Goal: Transaction & Acquisition: Purchase product/service

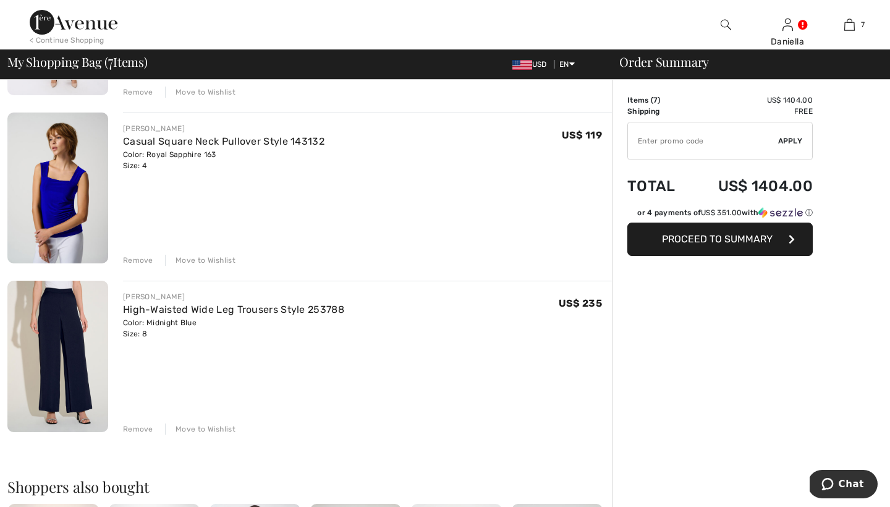
scroll to position [908, 0]
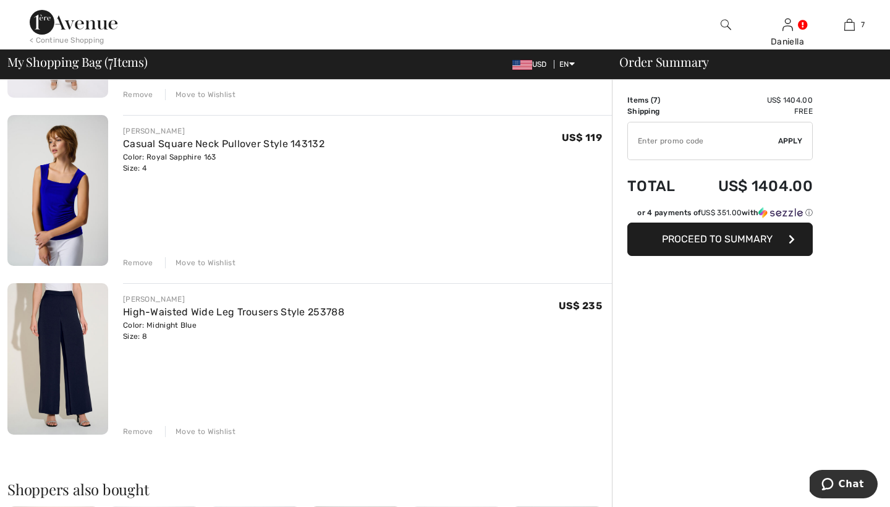
click at [134, 427] on div "Remove" at bounding box center [138, 431] width 30 height 11
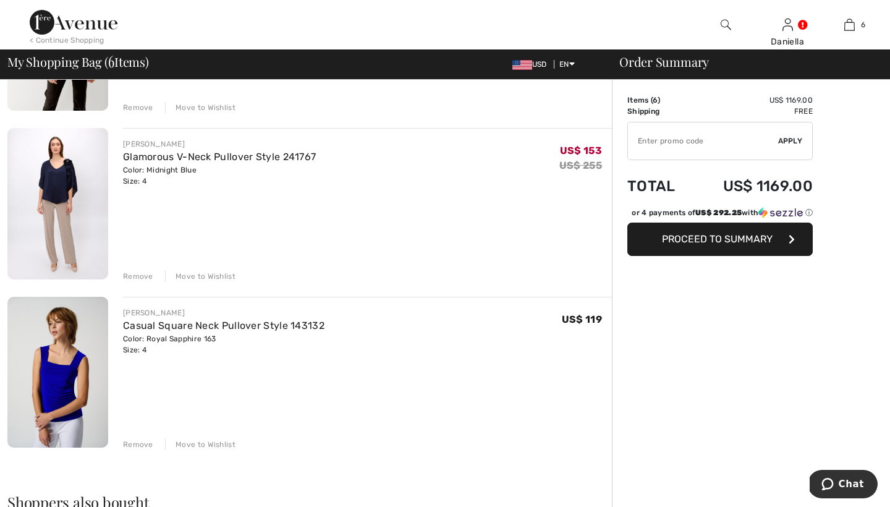
scroll to position [705, 0]
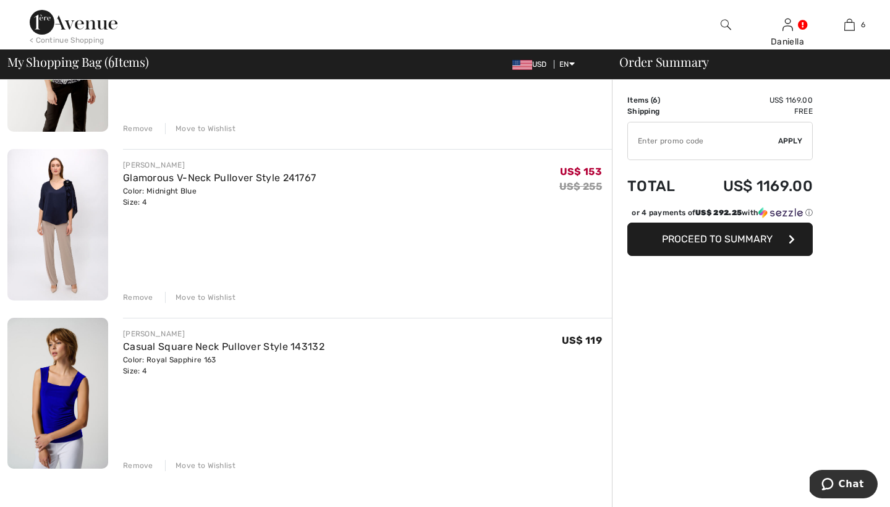
click at [209, 296] on div "Move to Wishlist" at bounding box center [200, 297] width 70 height 11
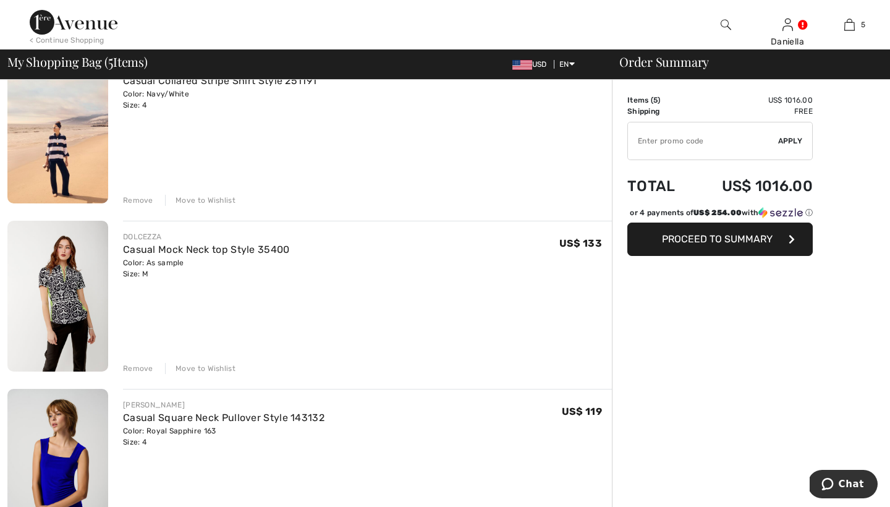
scroll to position [465, 0]
click at [49, 311] on img at bounding box center [57, 296] width 101 height 151
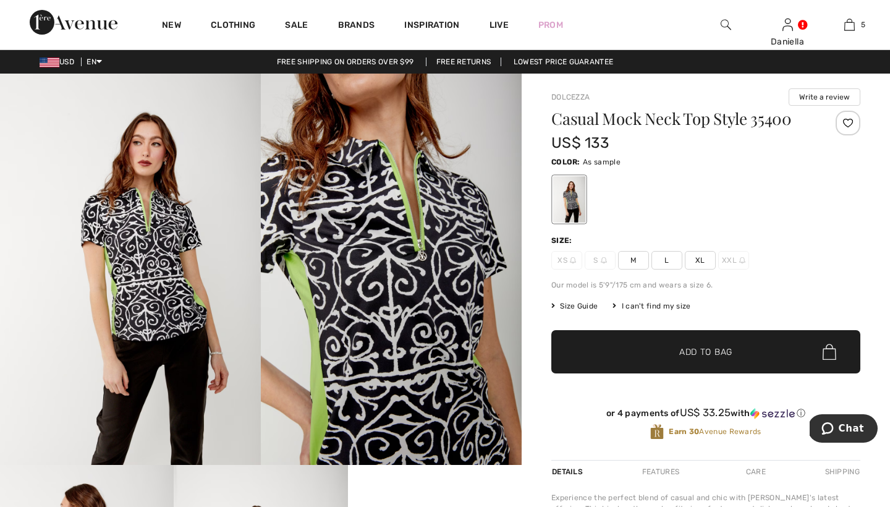
click at [190, 252] on img at bounding box center [130, 269] width 261 height 391
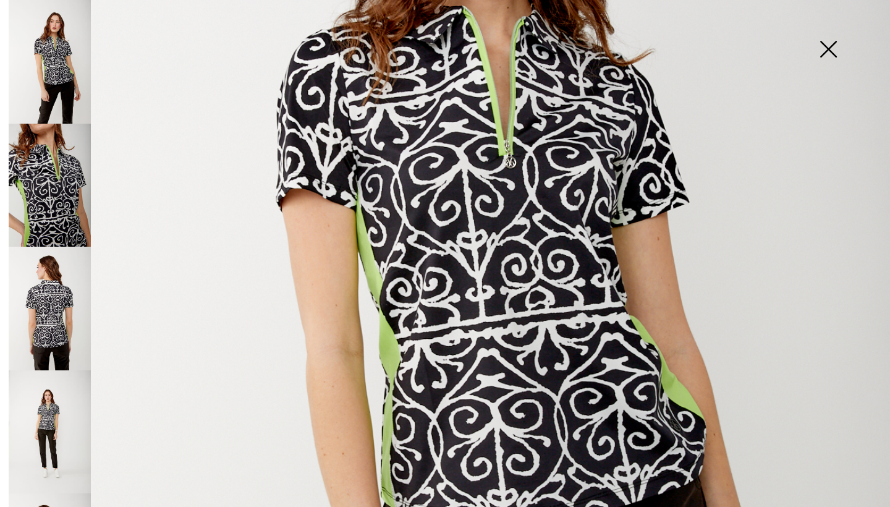
scroll to position [360, 0]
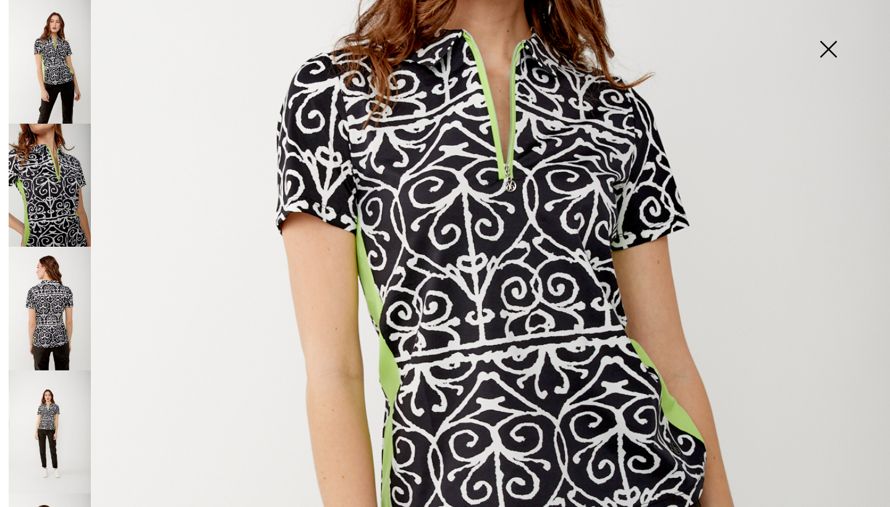
click at [72, 190] on img at bounding box center [50, 186] width 82 height 124
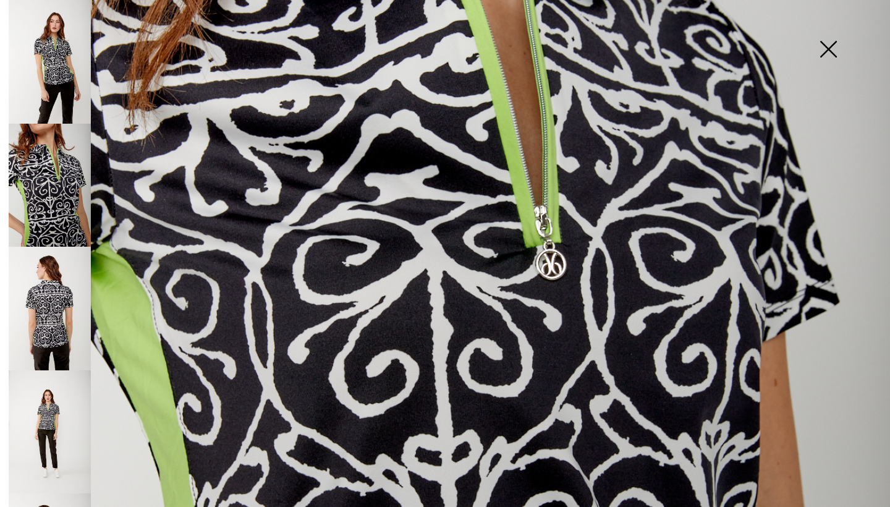
click at [60, 279] on img at bounding box center [50, 309] width 82 height 124
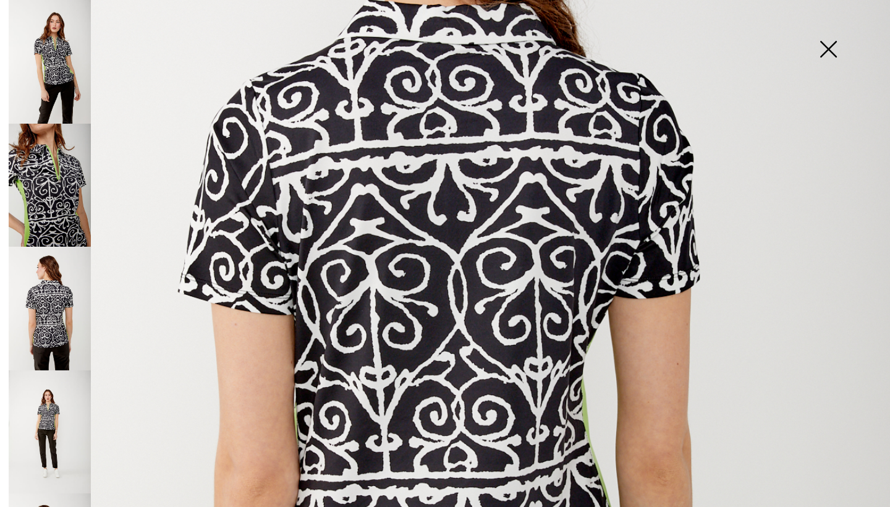
click at [62, 394] on img at bounding box center [50, 432] width 82 height 124
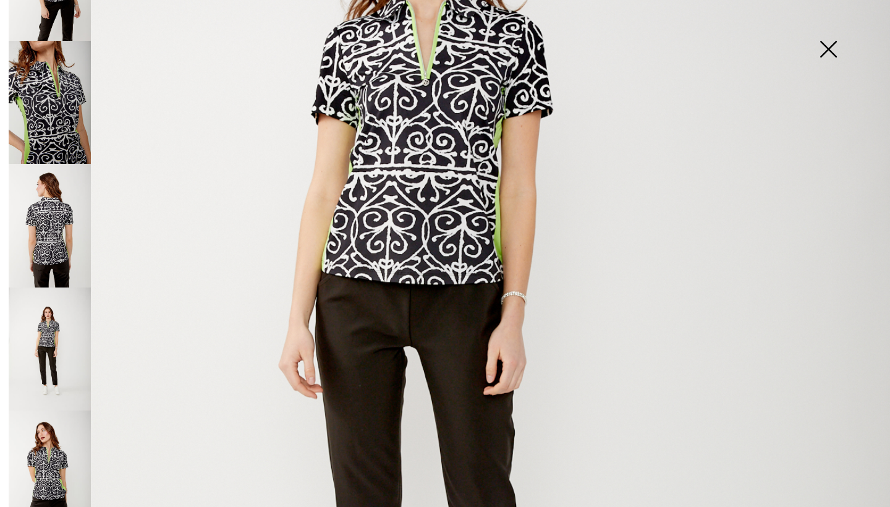
scroll to position [158, 0]
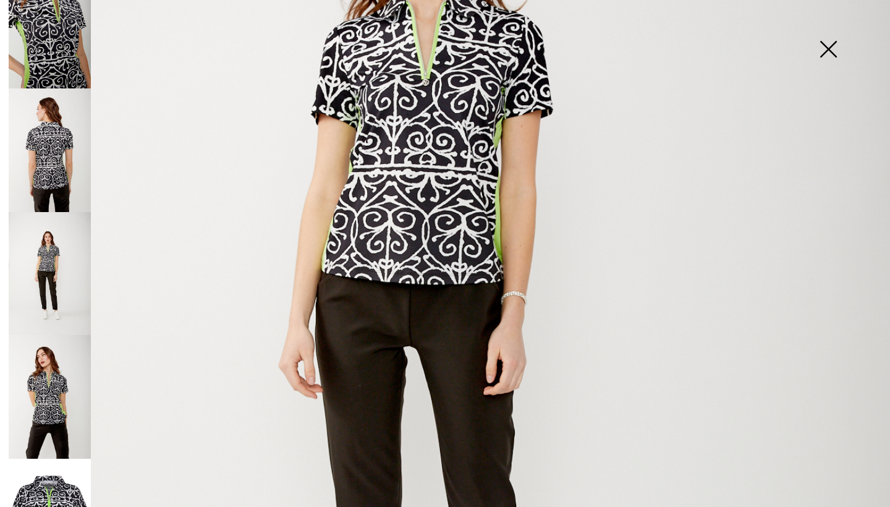
click at [53, 377] on img at bounding box center [50, 397] width 82 height 124
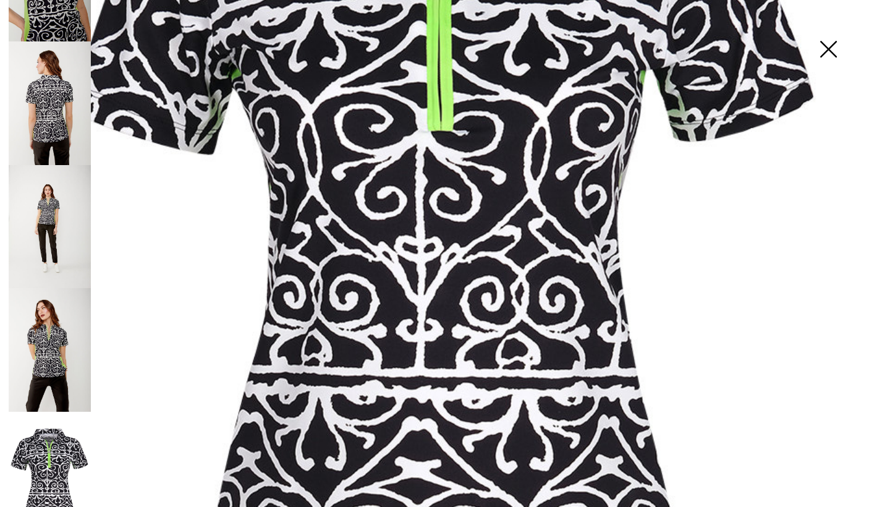
scroll to position [431, 0]
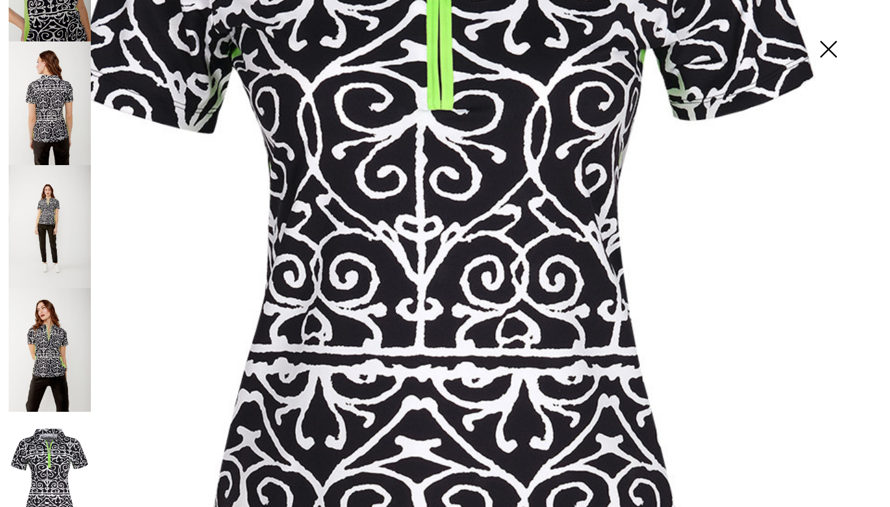
click at [831, 51] on img at bounding box center [828, 51] width 62 height 64
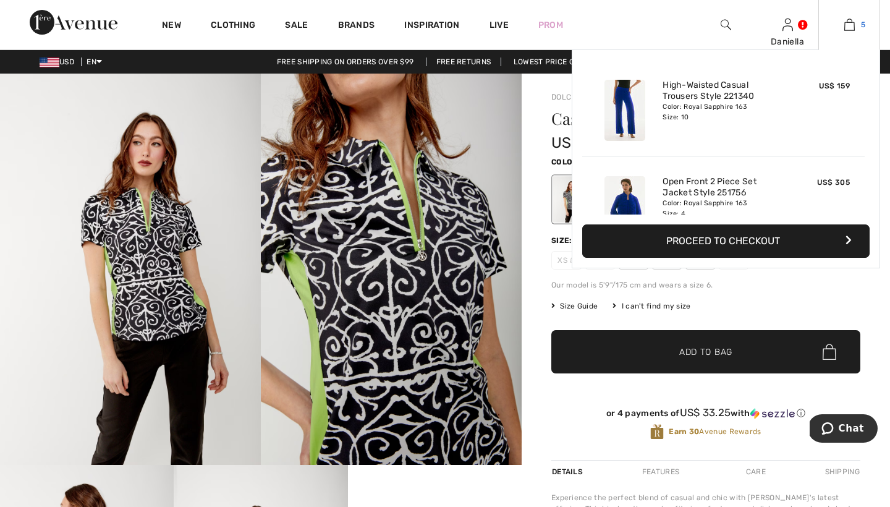
click at [854, 27] on img at bounding box center [849, 24] width 11 height 15
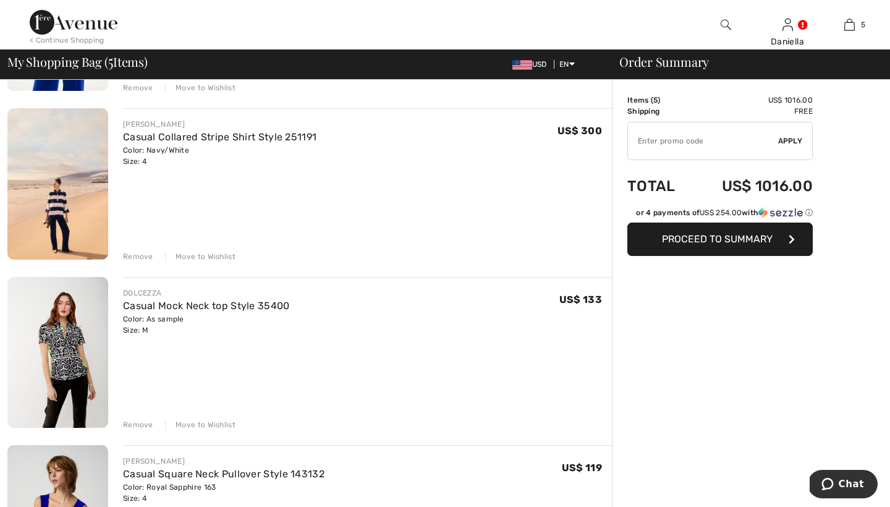
scroll to position [419, 0]
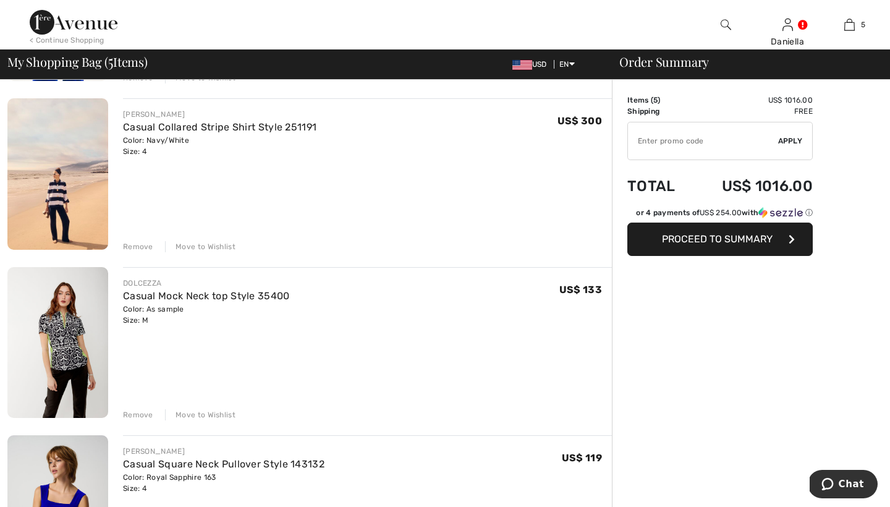
click at [193, 414] on div "Move to Wishlist" at bounding box center [200, 414] width 70 height 11
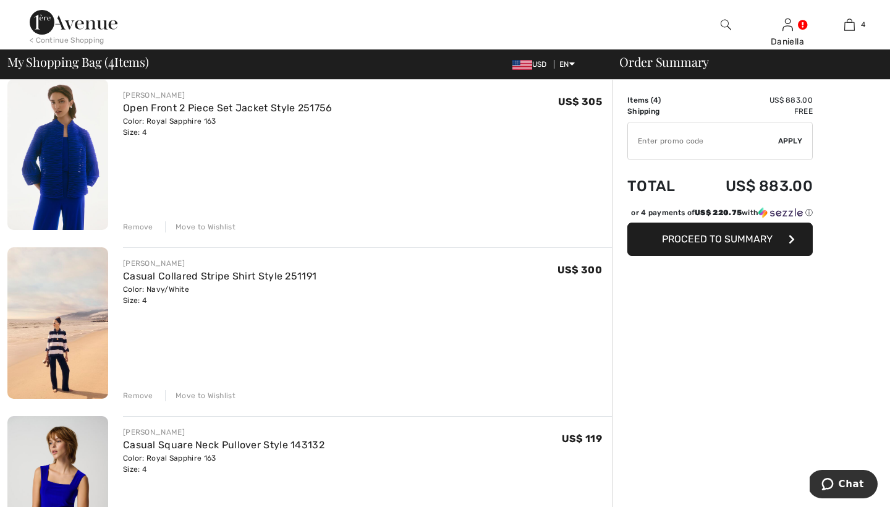
scroll to position [267, 0]
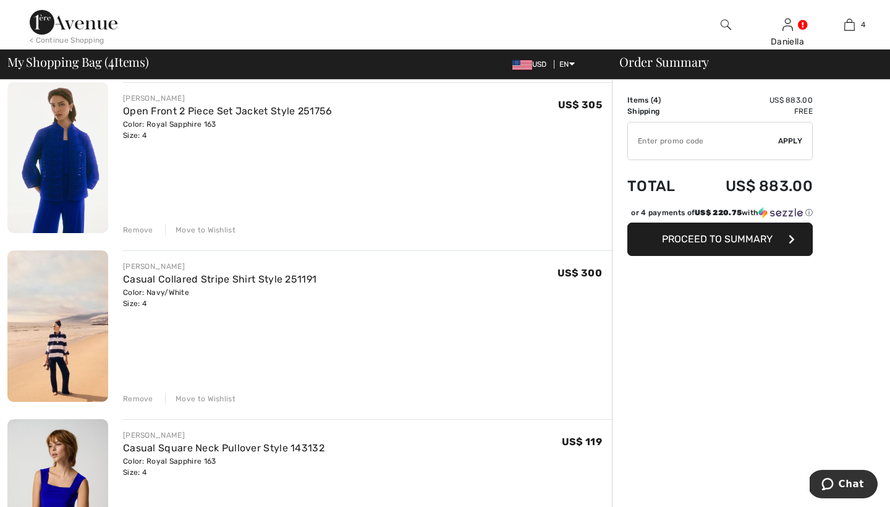
click at [96, 314] on img at bounding box center [57, 325] width 101 height 151
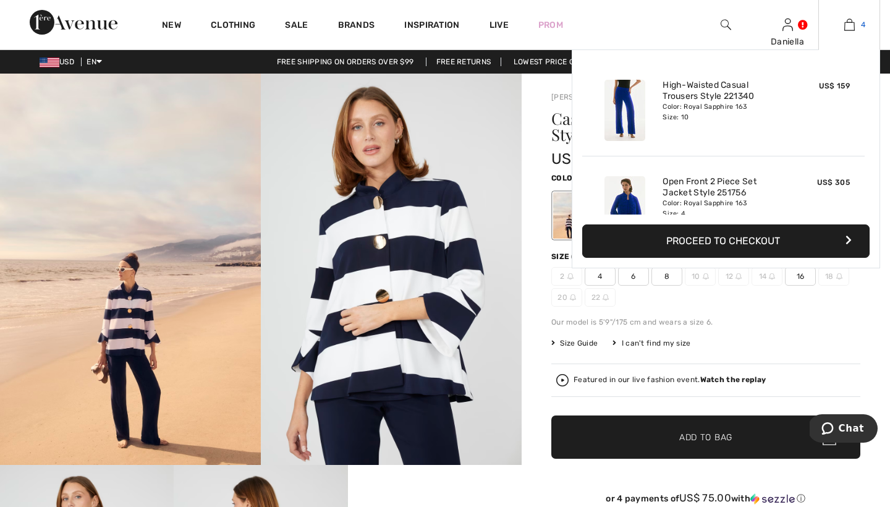
click at [850, 25] on img at bounding box center [849, 24] width 11 height 15
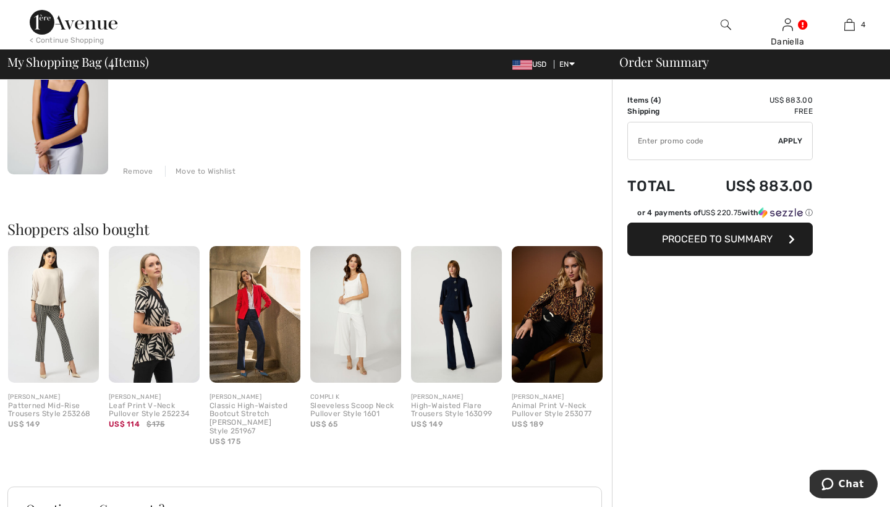
scroll to position [663, 0]
click at [459, 316] on img at bounding box center [456, 313] width 91 height 136
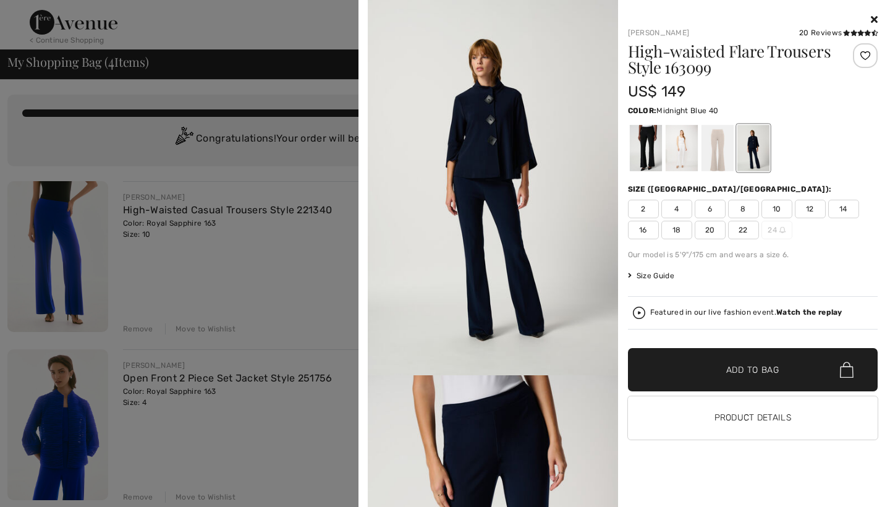
scroll to position [0, 0]
click at [874, 21] on icon at bounding box center [874, 19] width 7 height 10
